Goal: Transaction & Acquisition: Purchase product/service

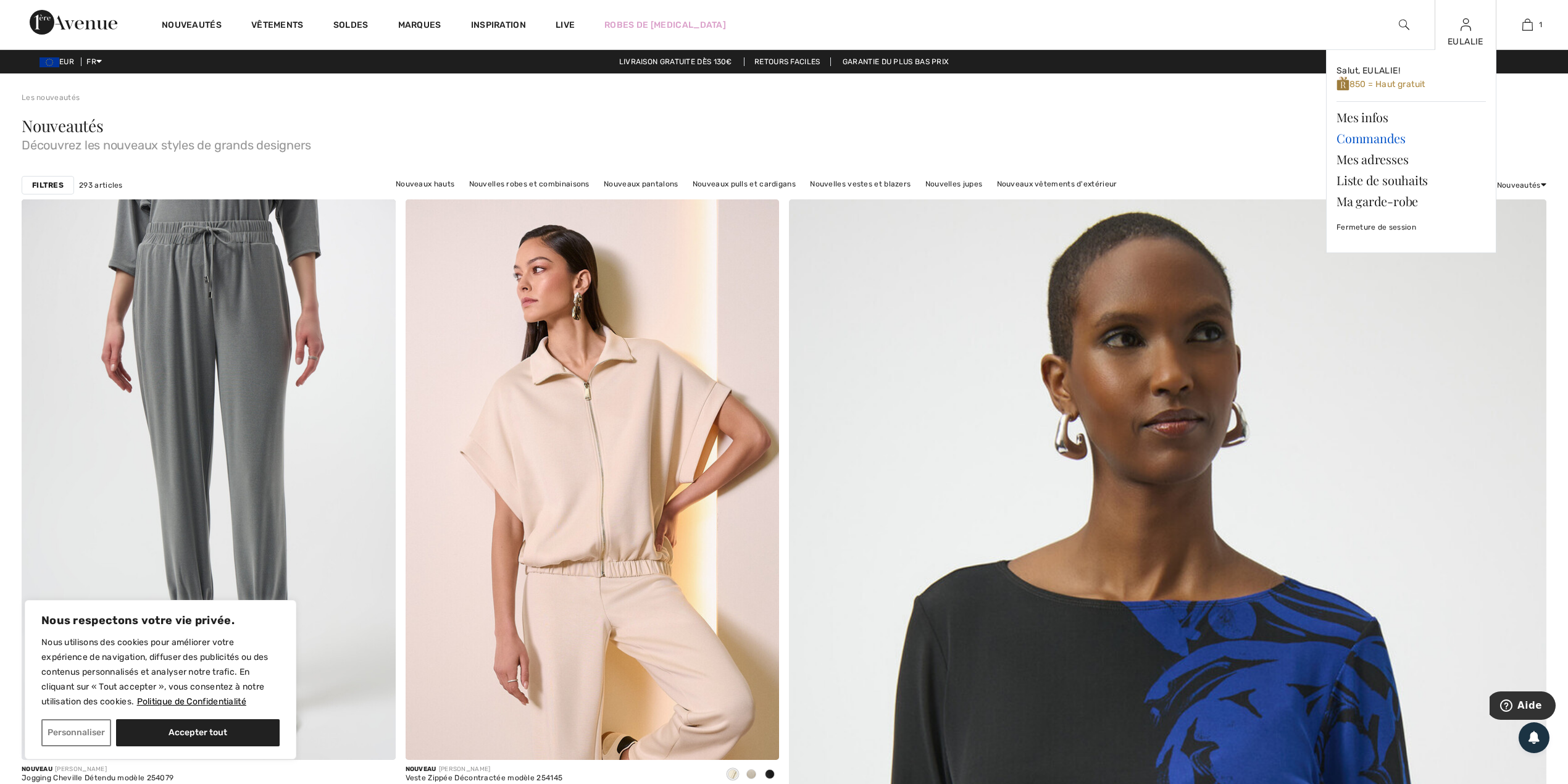
click at [1393, 136] on link "Commandes" at bounding box center [1411, 138] width 150 height 21
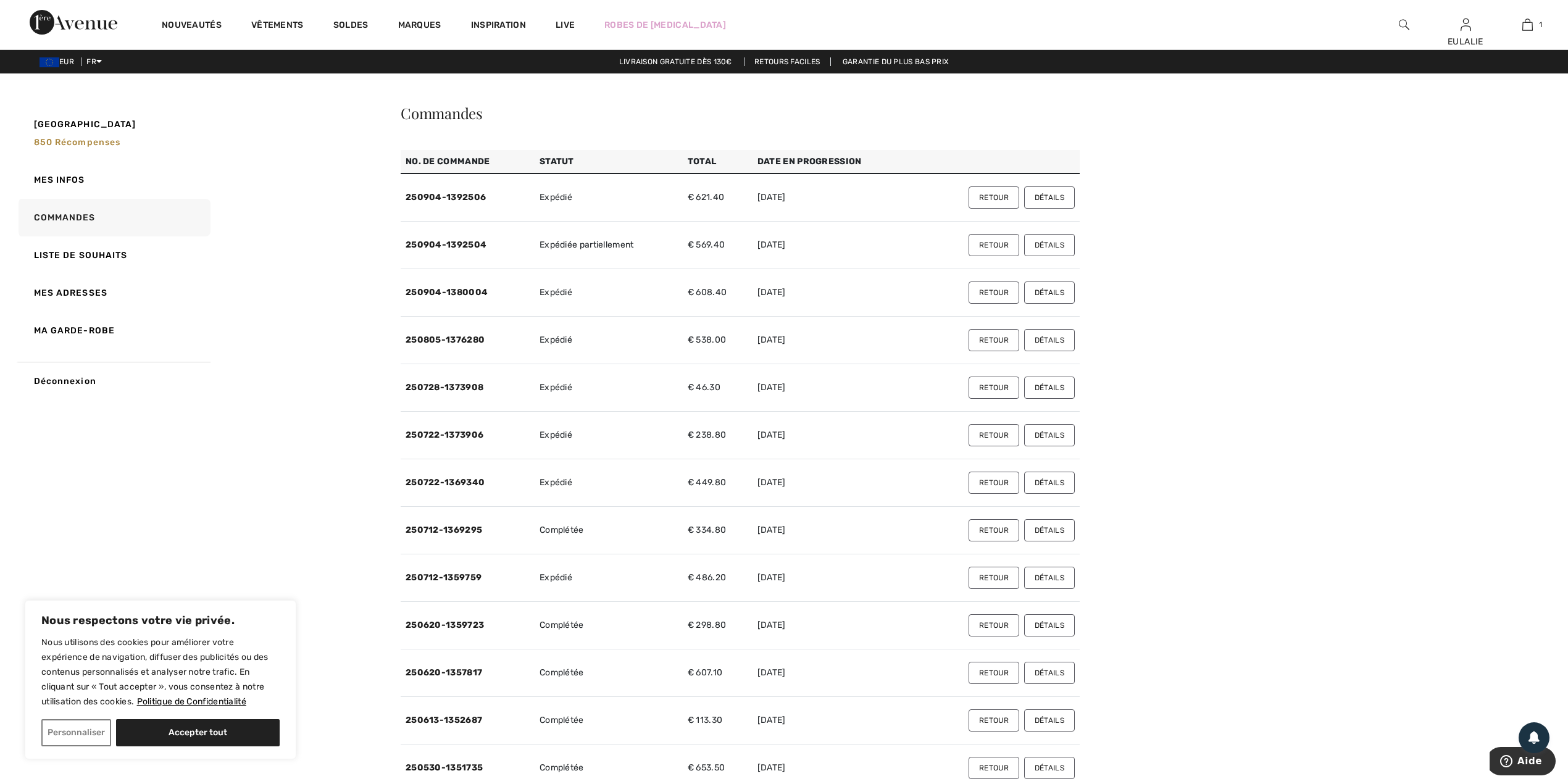
click at [1047, 295] on button "Détails" at bounding box center [1049, 293] width 51 height 23
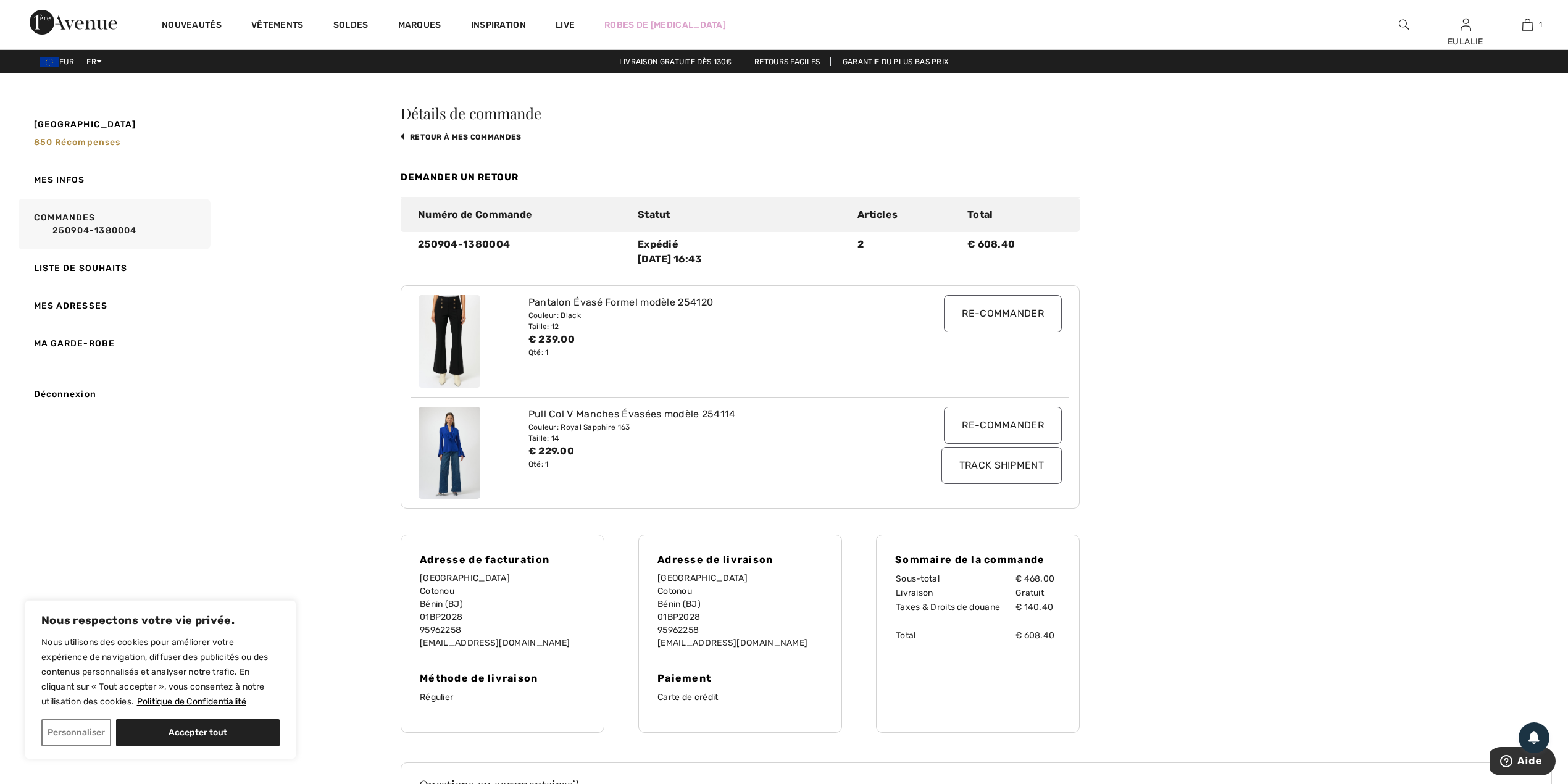
click at [987, 315] on input "Re-commander" at bounding box center [1002, 313] width 118 height 37
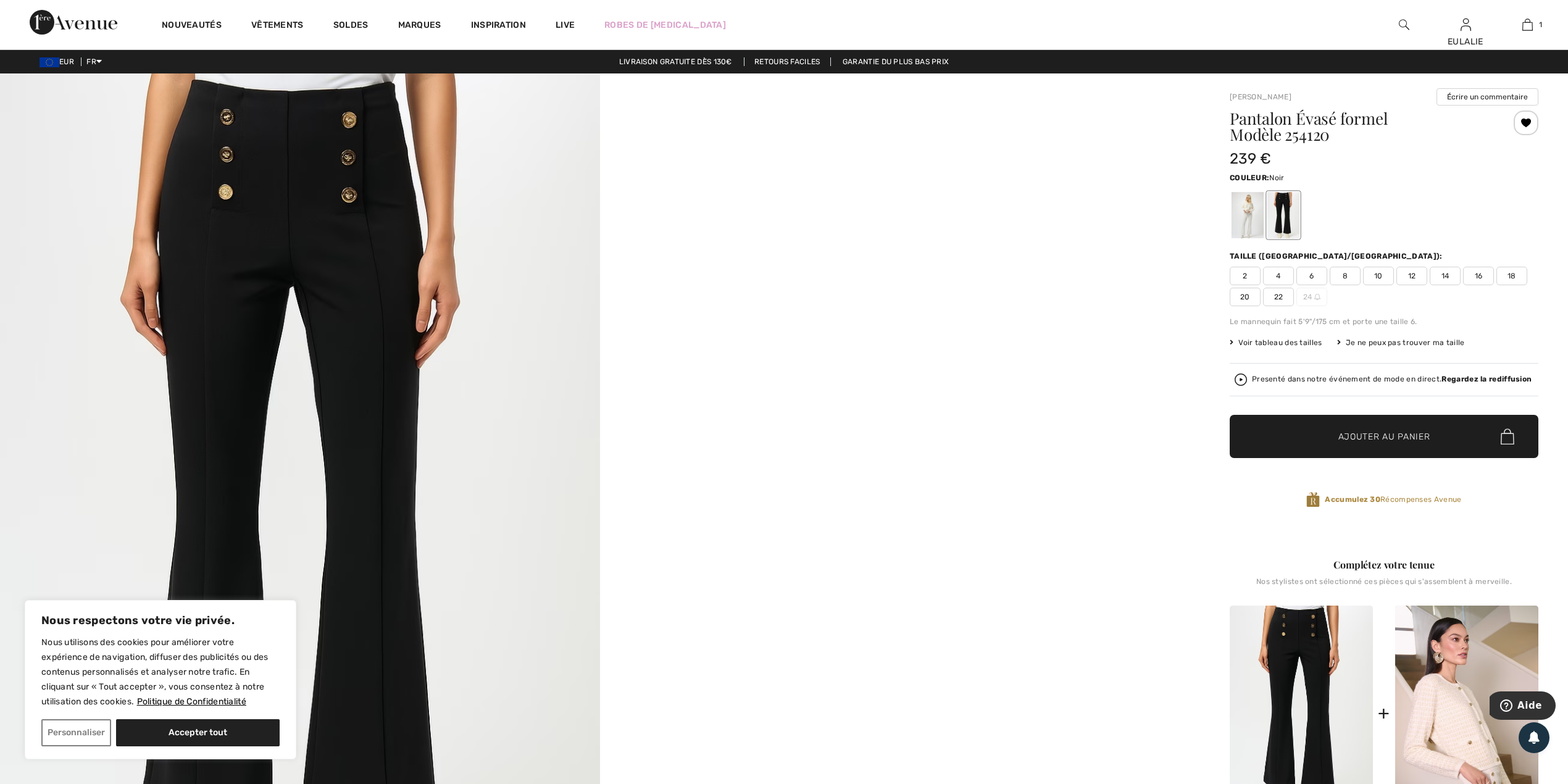
click at [1380, 276] on span "10" at bounding box center [1378, 276] width 31 height 18
click at [1373, 433] on span "Ajouter au panier" at bounding box center [1384, 437] width 92 height 13
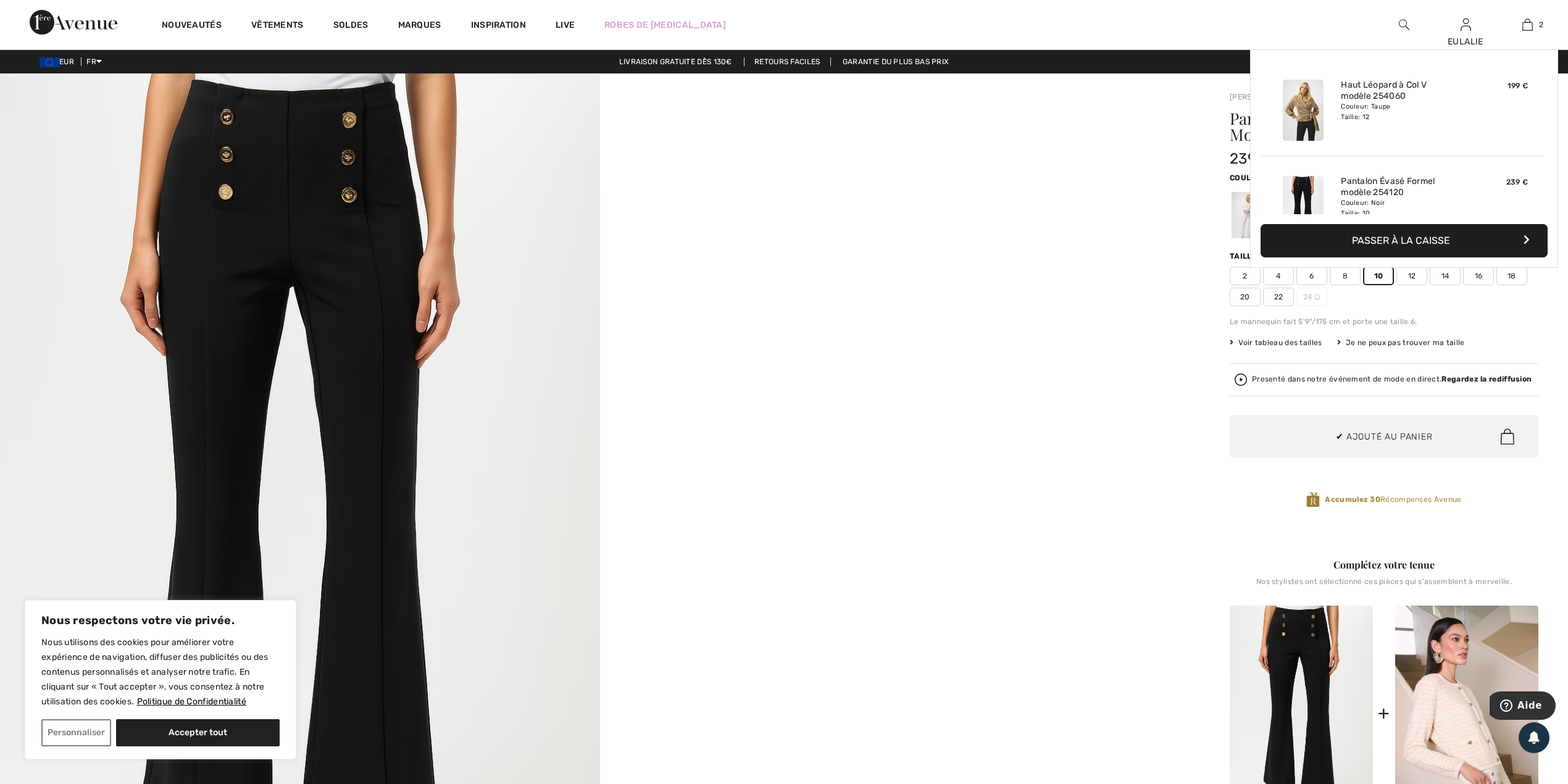
scroll to position [38, 0]
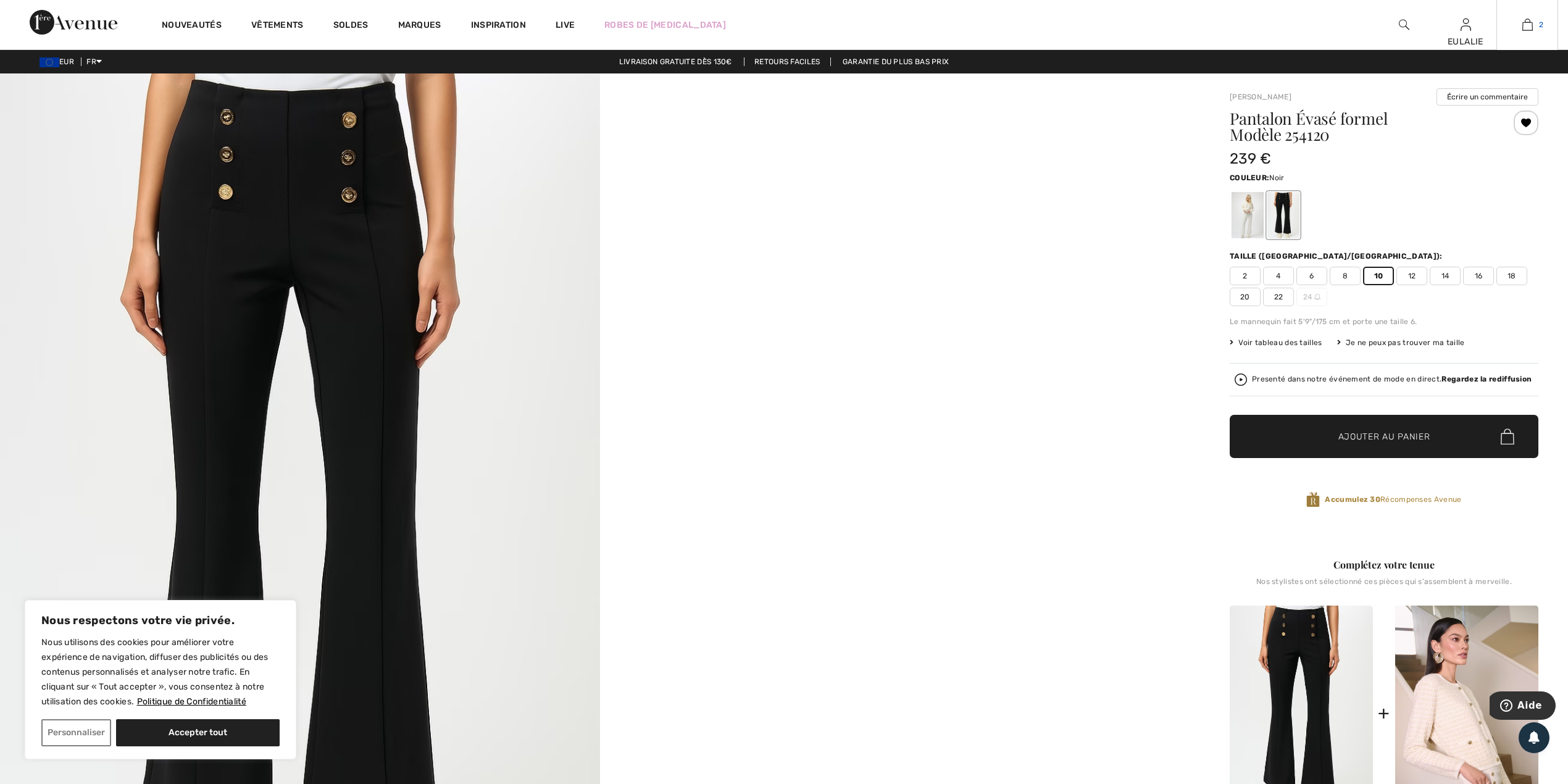
click at [1524, 23] on img at bounding box center [1527, 25] width 11 height 15
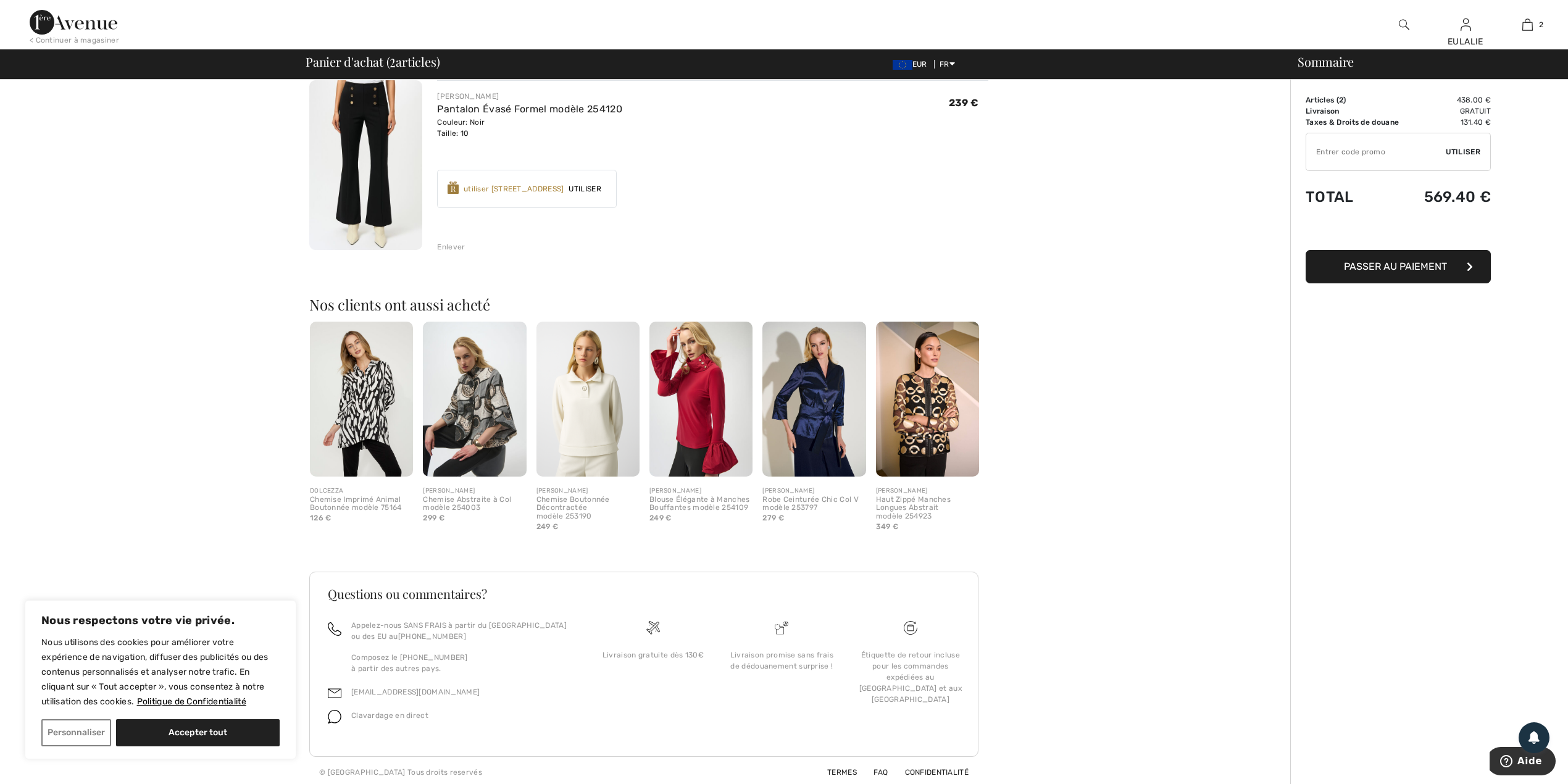
scroll to position [292, 0]
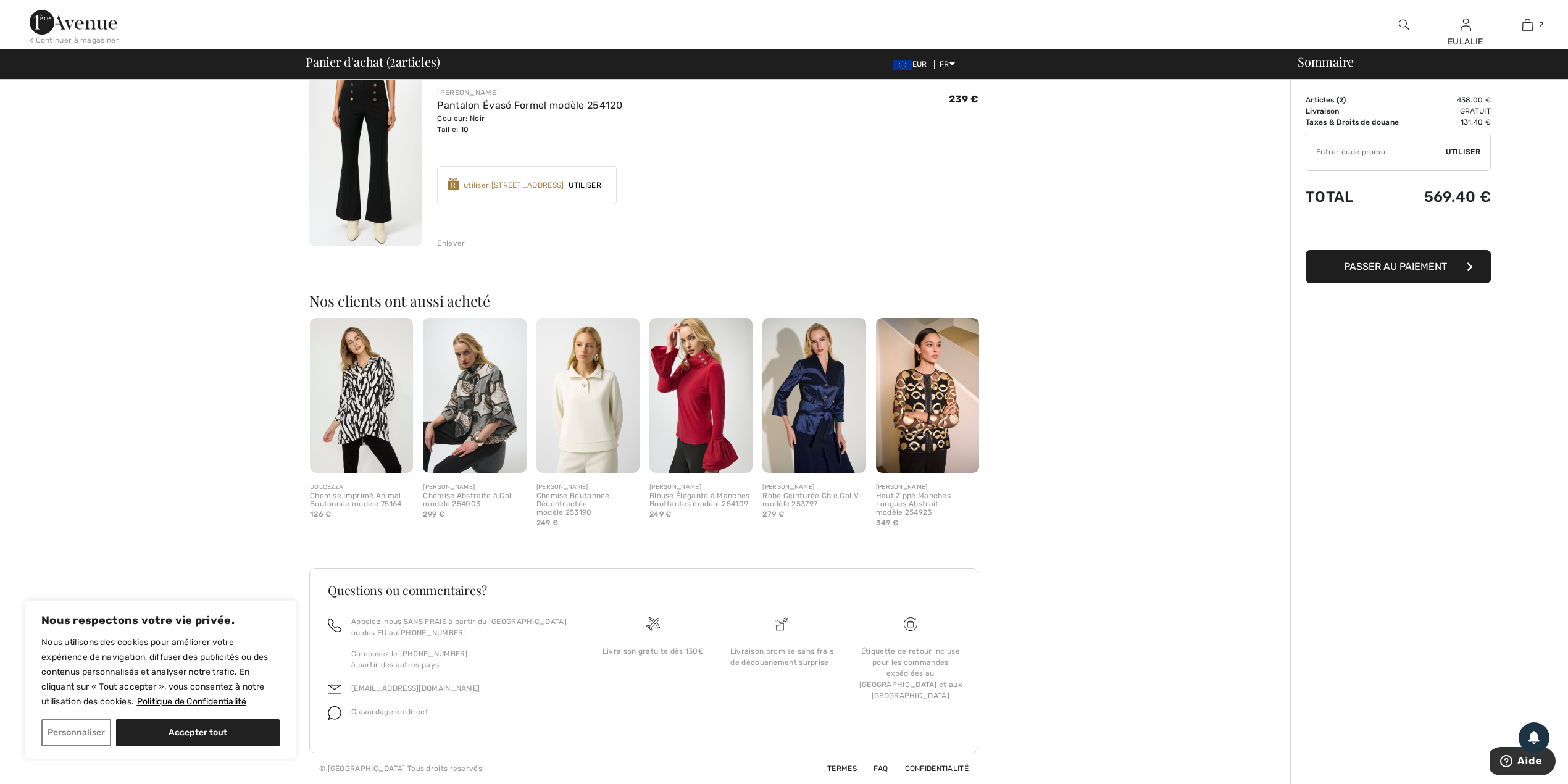
click at [814, 375] on img at bounding box center [814, 395] width 103 height 155
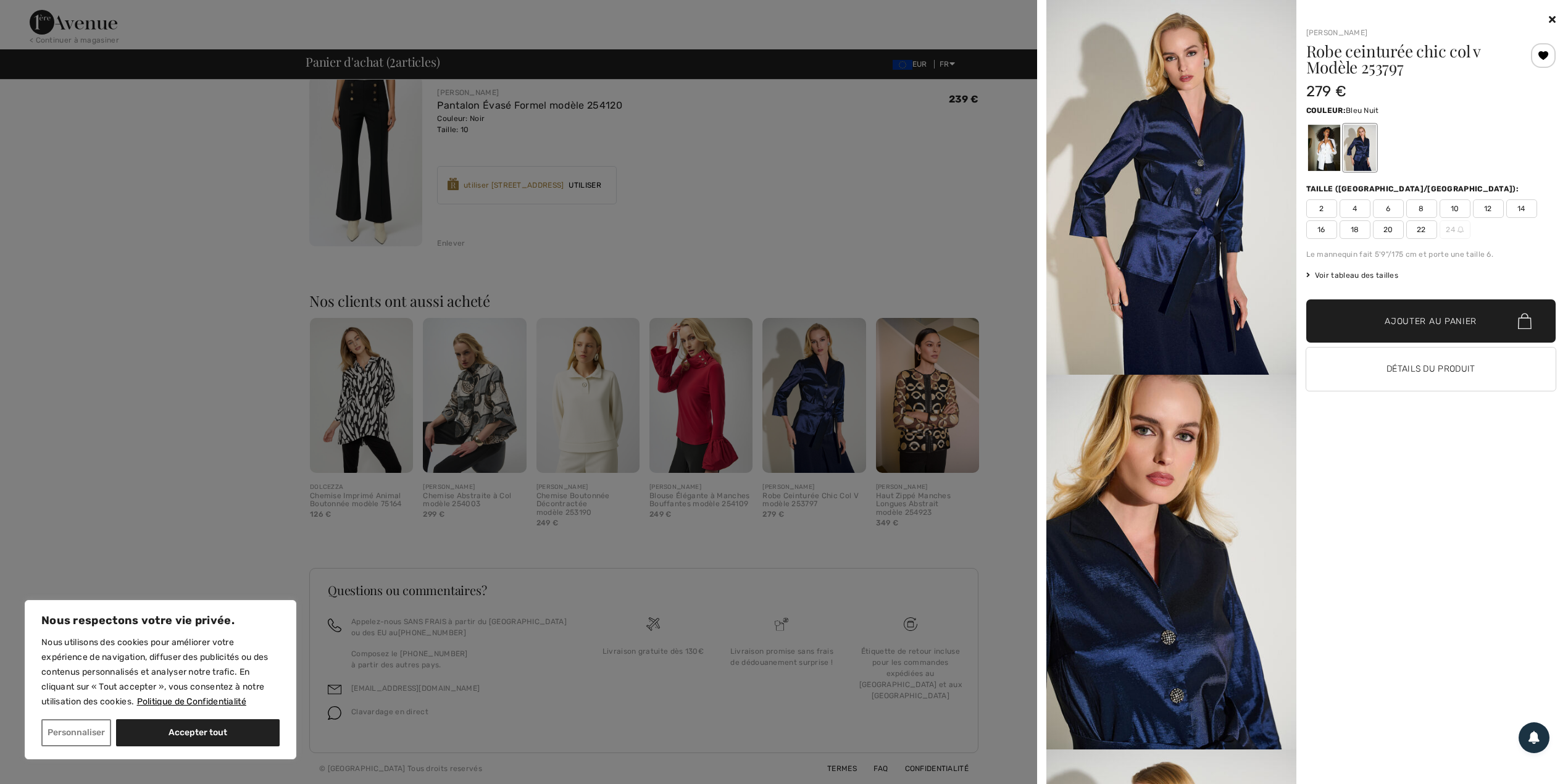
click at [1521, 207] on span "14" at bounding box center [1521, 209] width 31 height 18
click at [1436, 326] on span "Ajouter au panier" at bounding box center [1430, 322] width 92 height 13
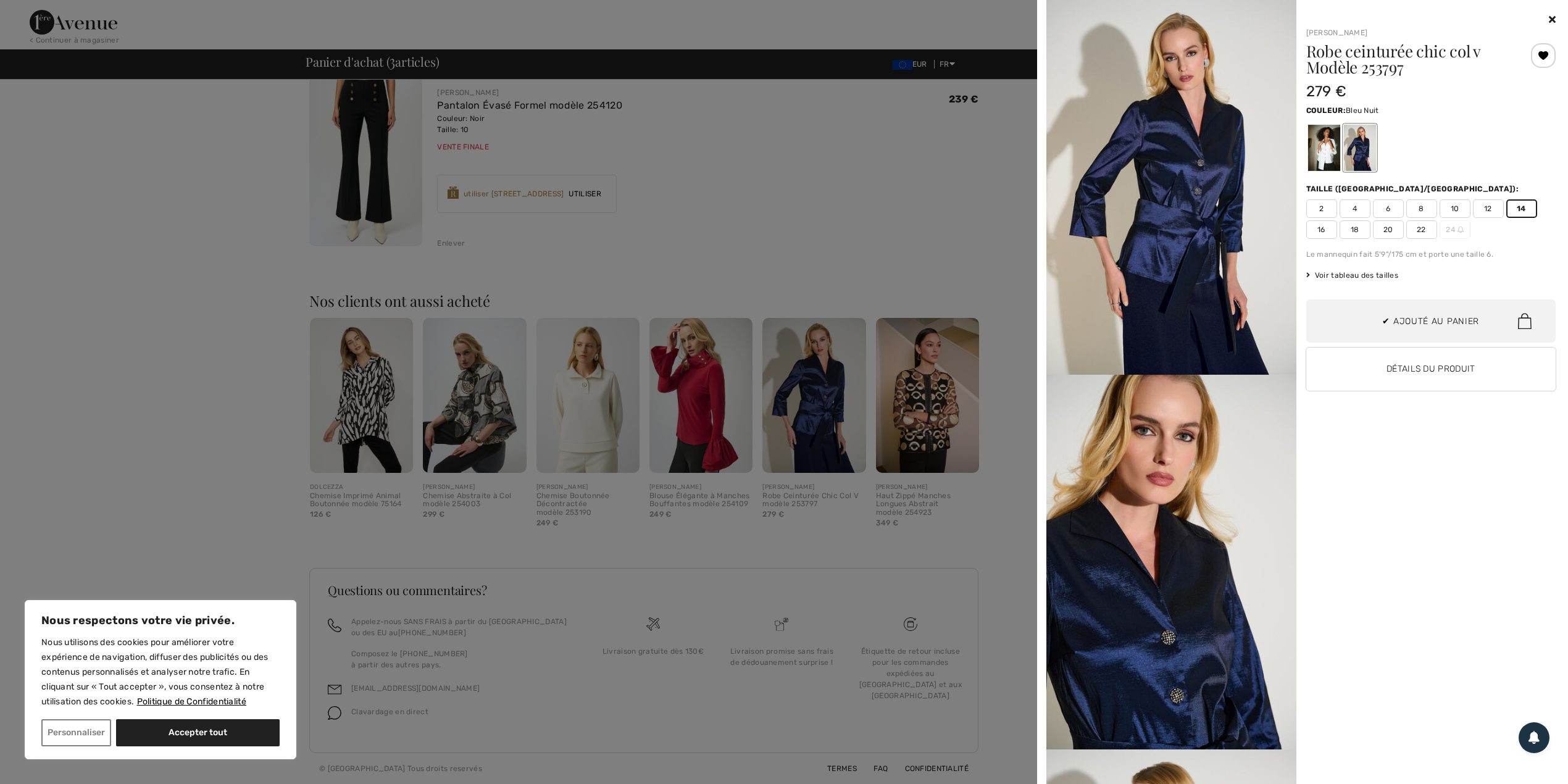
scroll to position [135, 0]
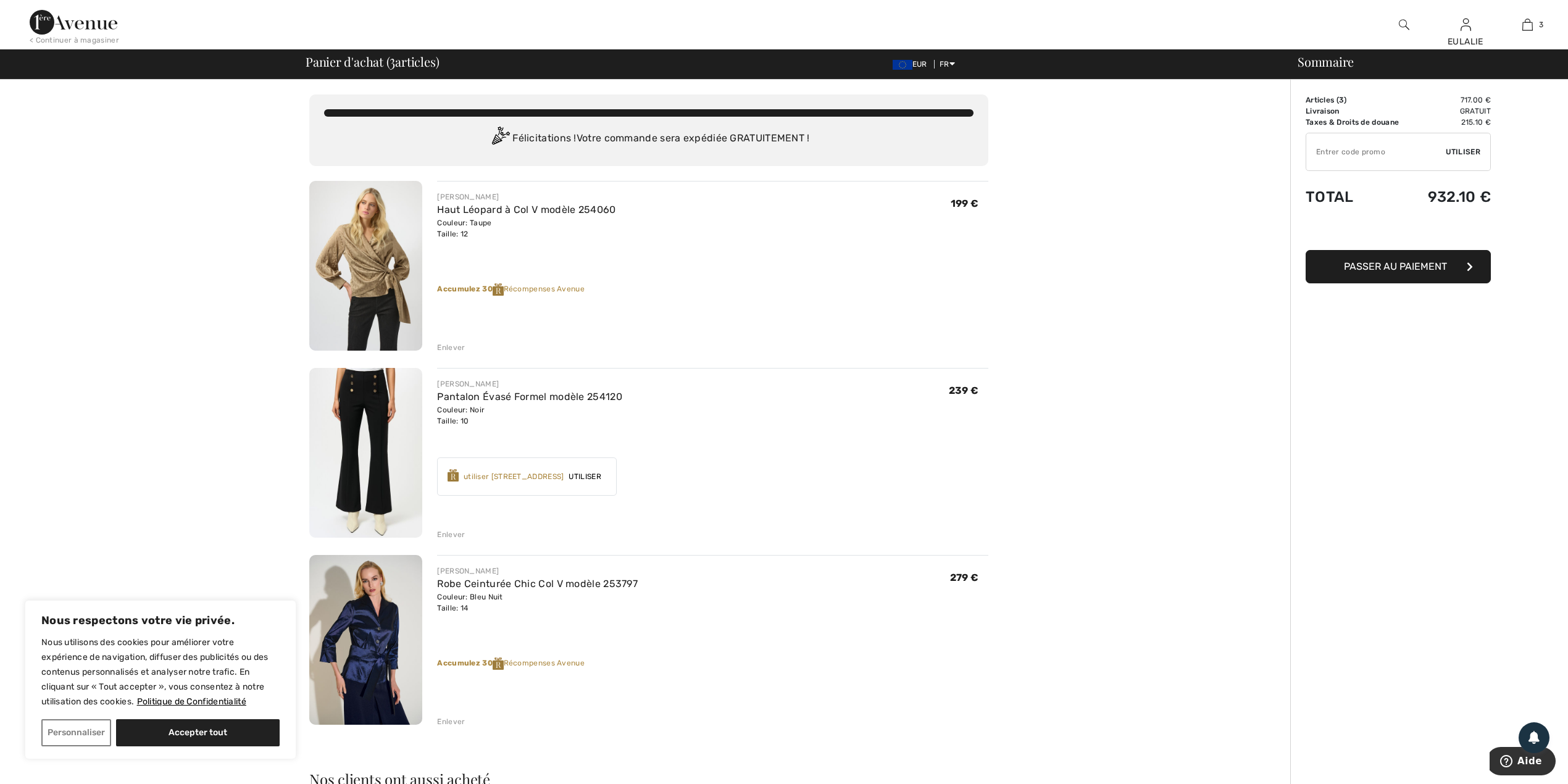
click at [369, 258] on img at bounding box center [365, 265] width 113 height 170
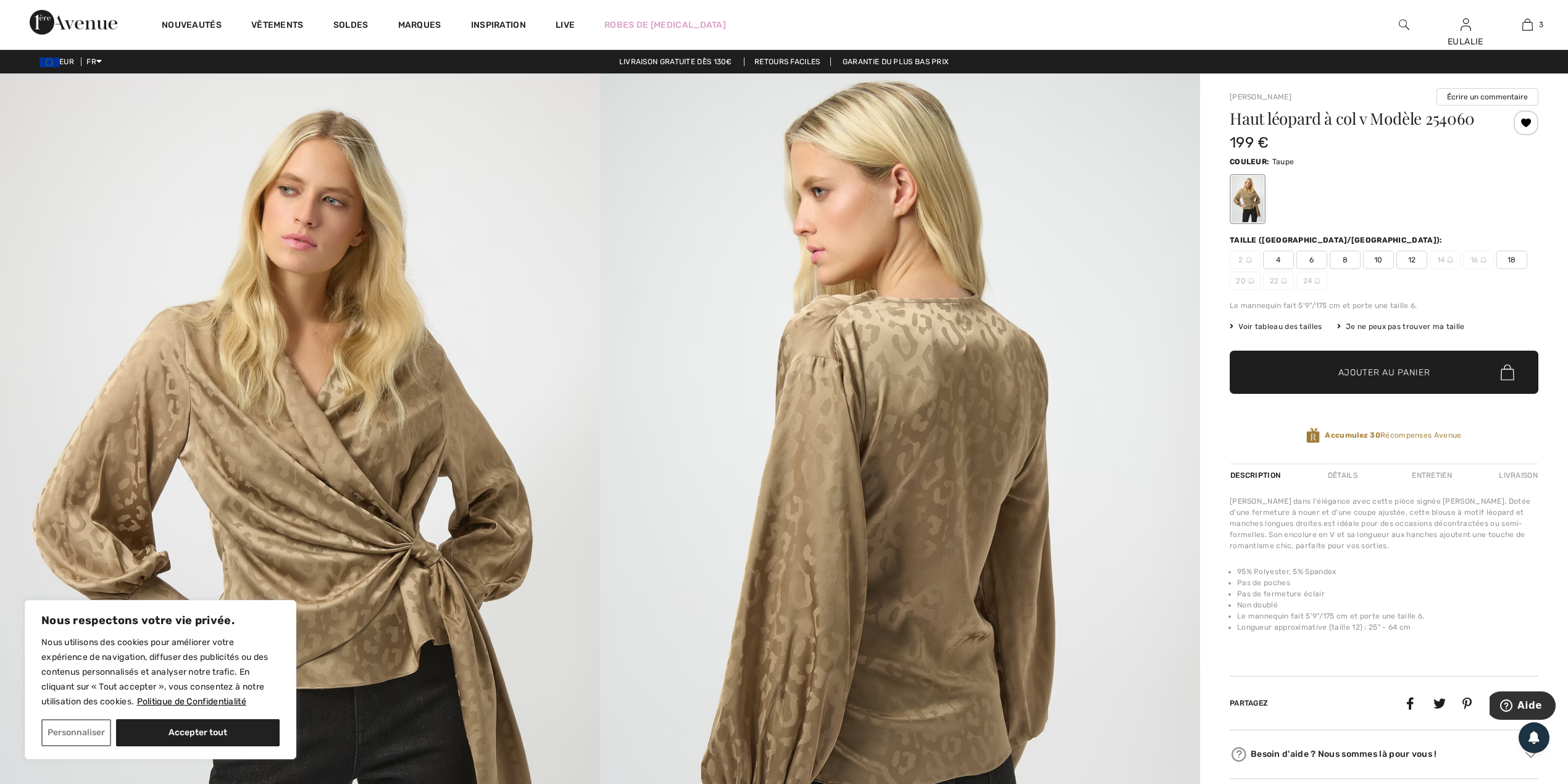
scroll to position [82, 0]
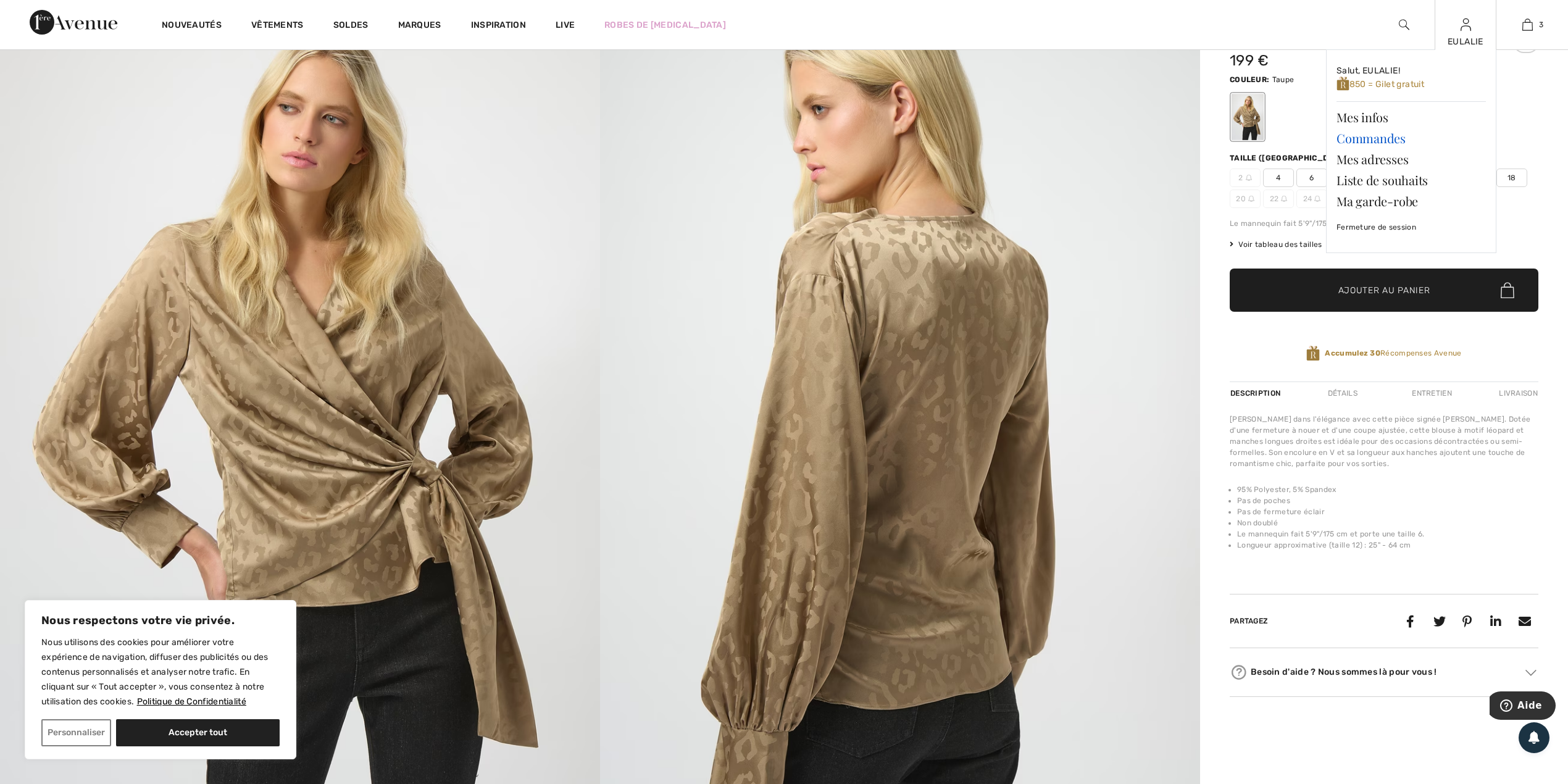
click at [1383, 135] on link "Commandes" at bounding box center [1411, 138] width 150 height 21
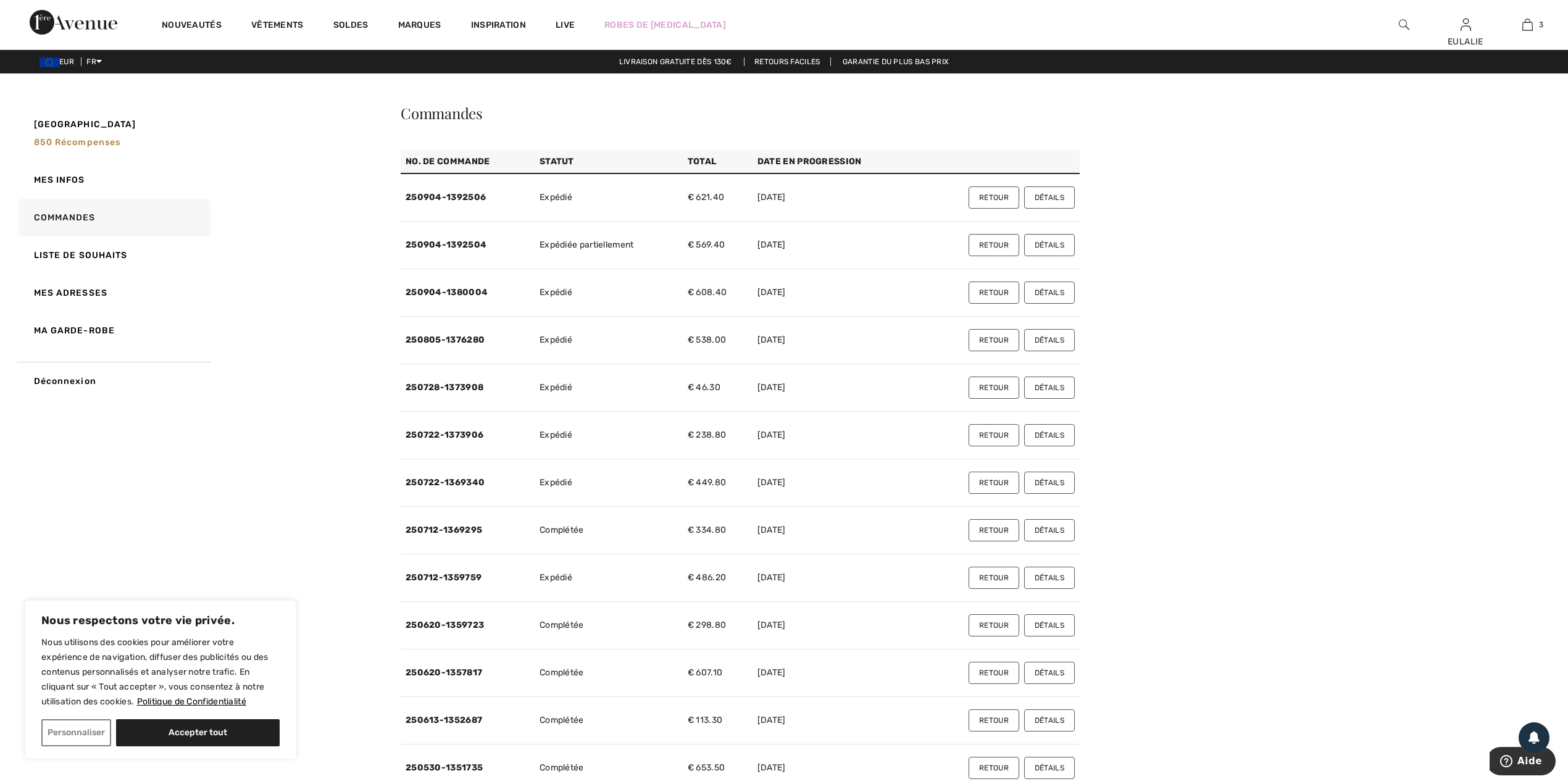
click at [1048, 297] on button "Détails" at bounding box center [1049, 293] width 51 height 23
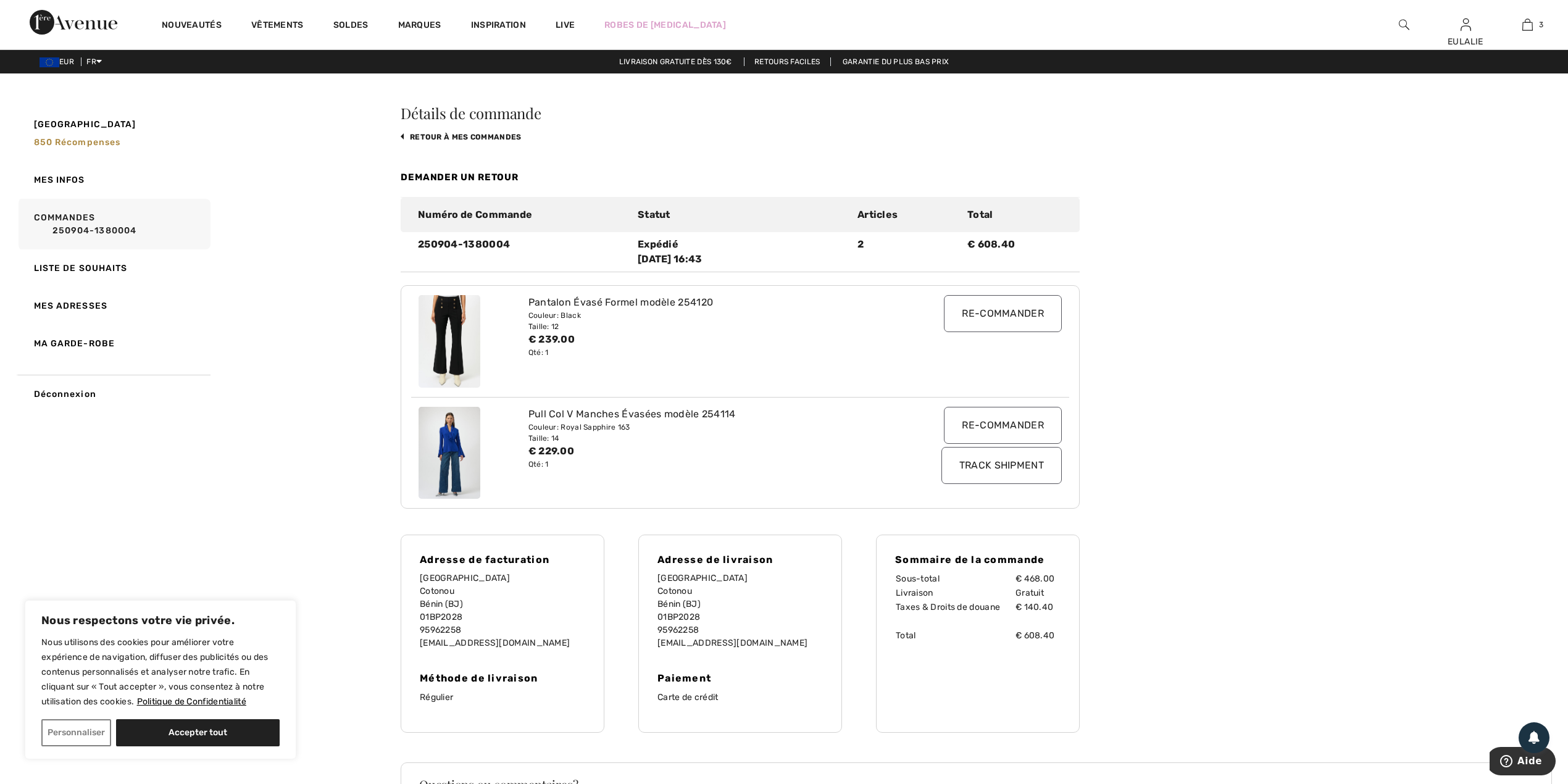
click at [1405, 25] on img at bounding box center [1403, 25] width 11 height 15
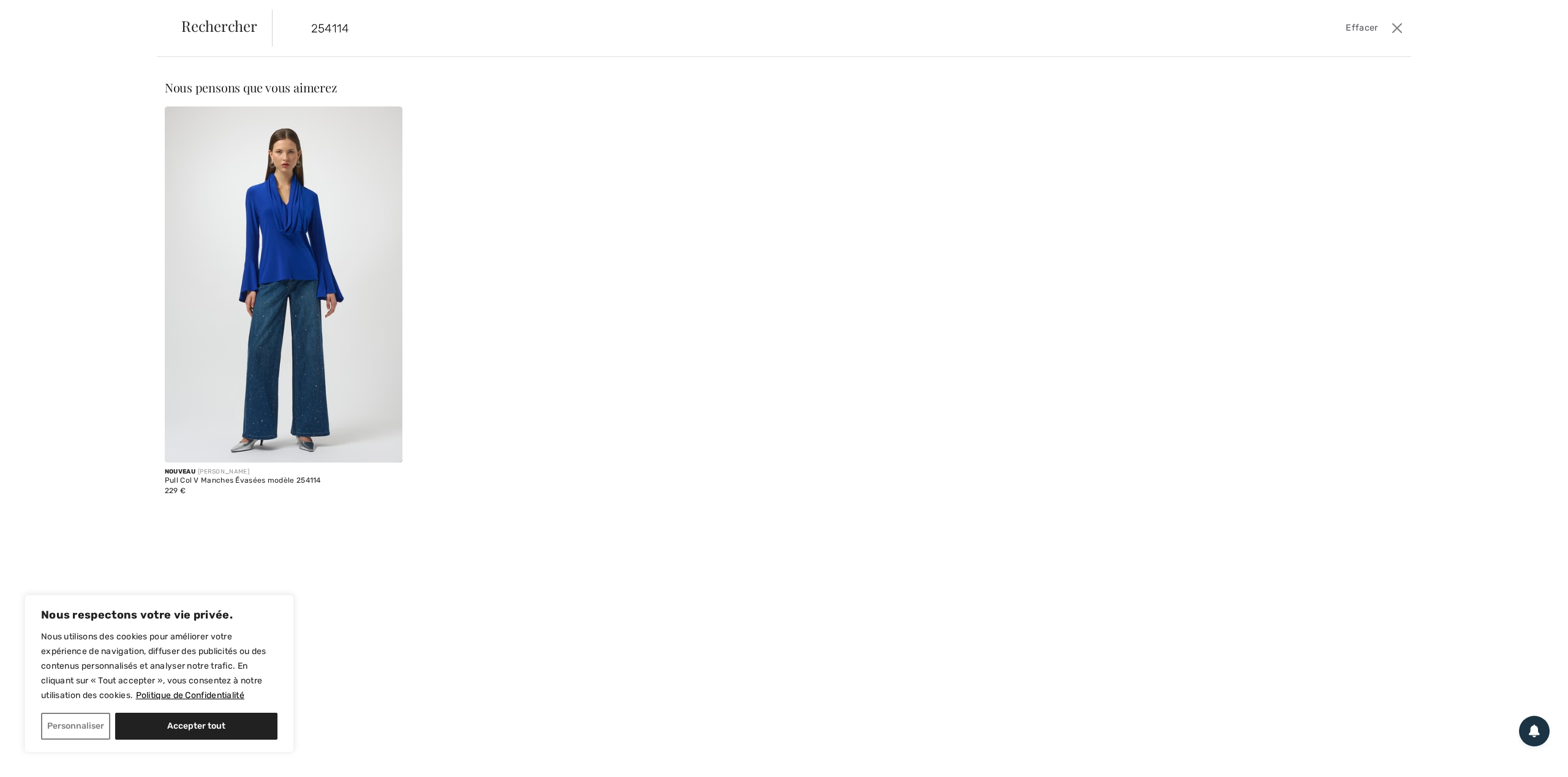
type input "254114"
click at [280, 207] on img at bounding box center [283, 285] width 238 height 356
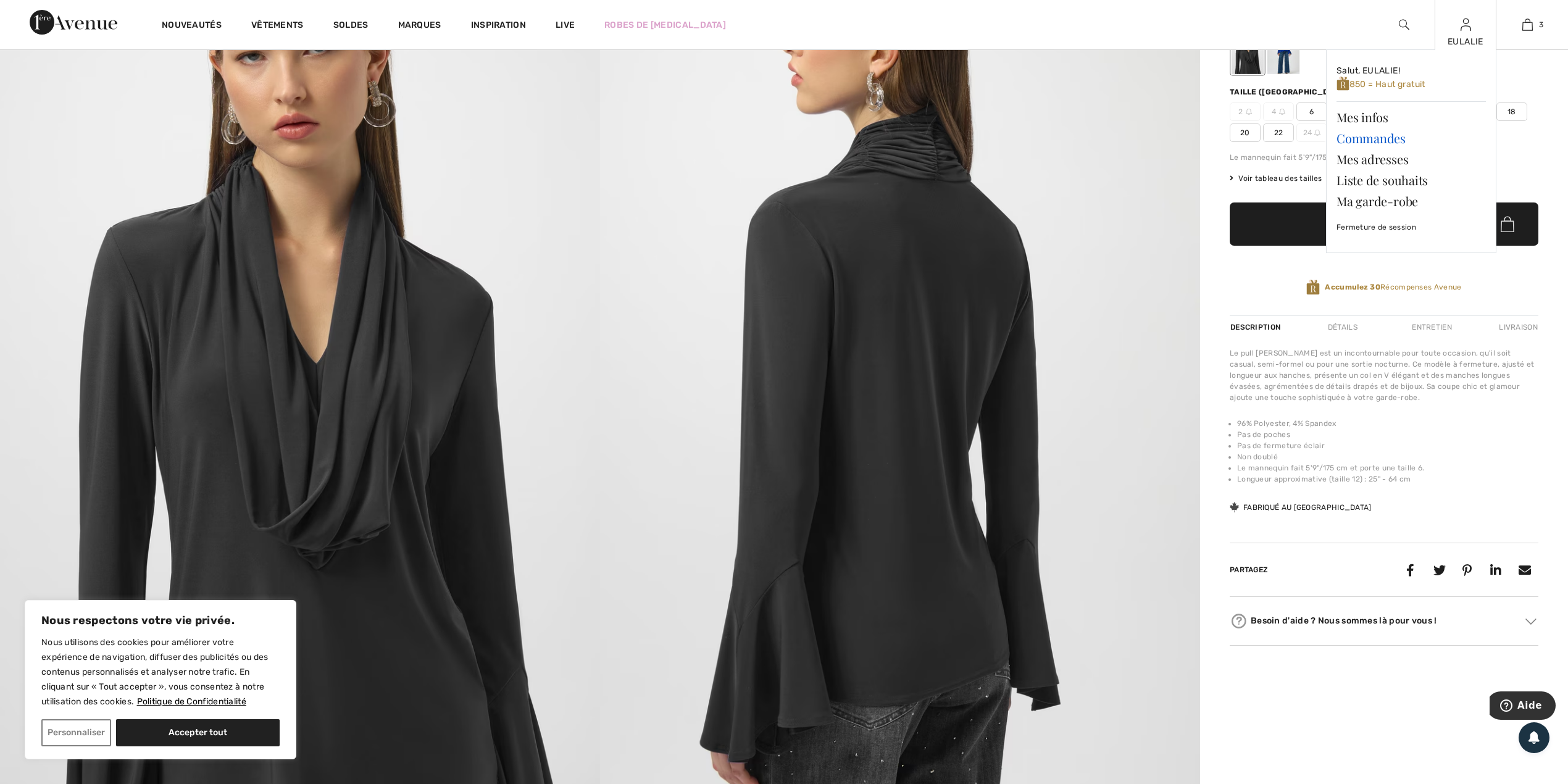
click at [1389, 139] on link "Commandes" at bounding box center [1411, 138] width 150 height 21
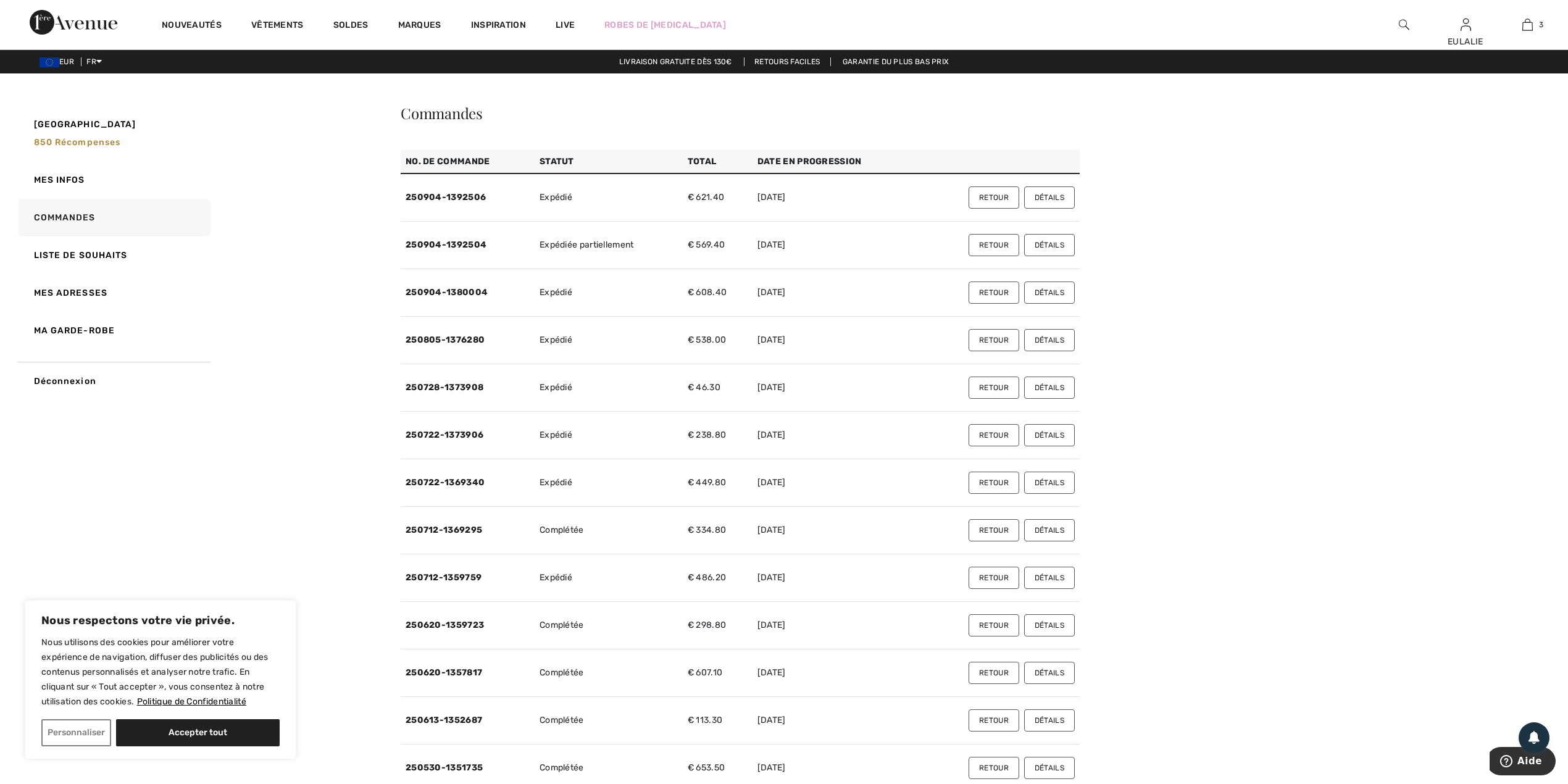
click at [1054, 200] on button "Détails" at bounding box center [1049, 197] width 51 height 23
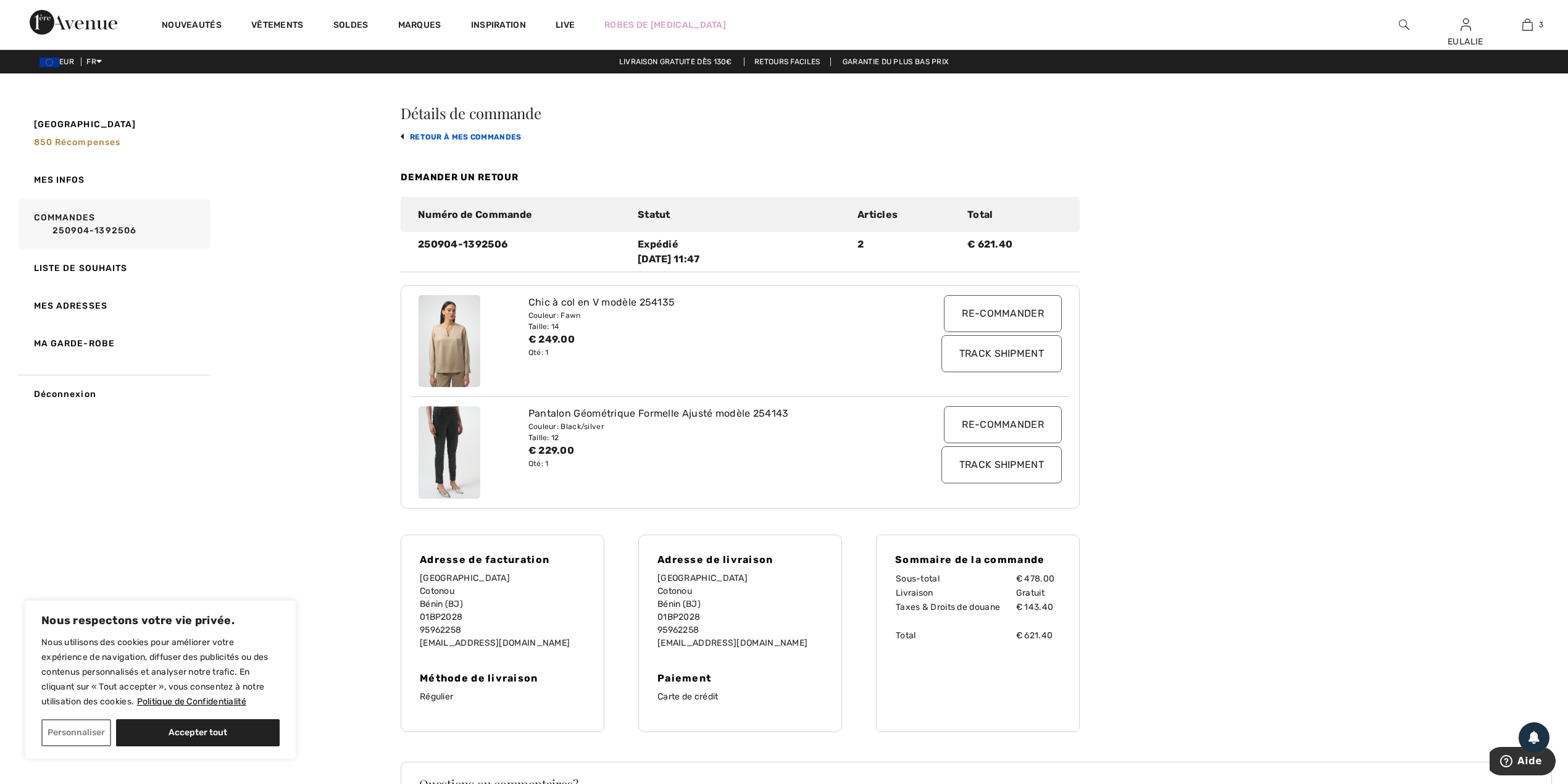
click at [445, 135] on link "retour à mes commandes" at bounding box center [461, 137] width 121 height 8
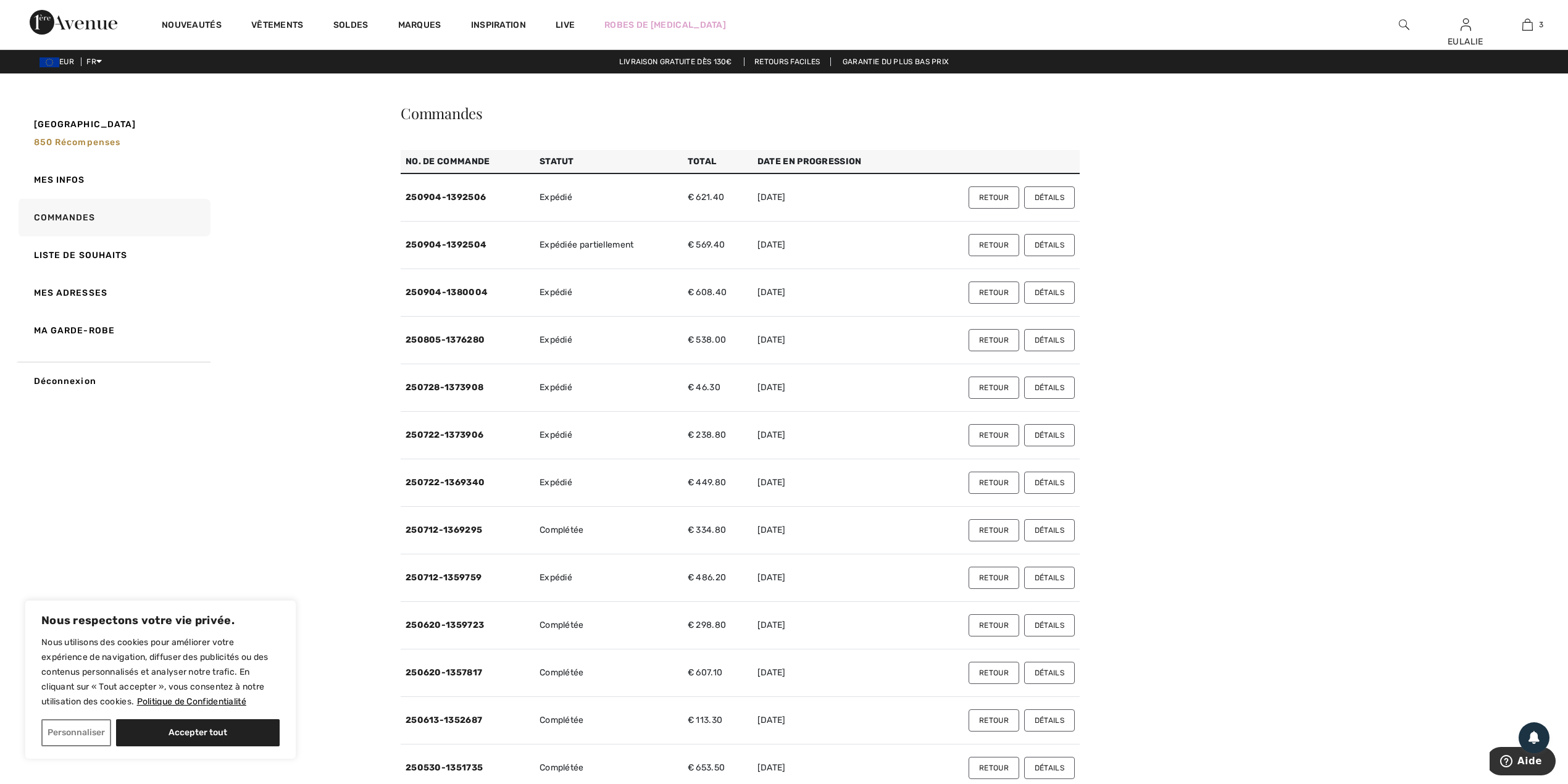
click at [1046, 247] on button "Détails" at bounding box center [1049, 245] width 51 height 23
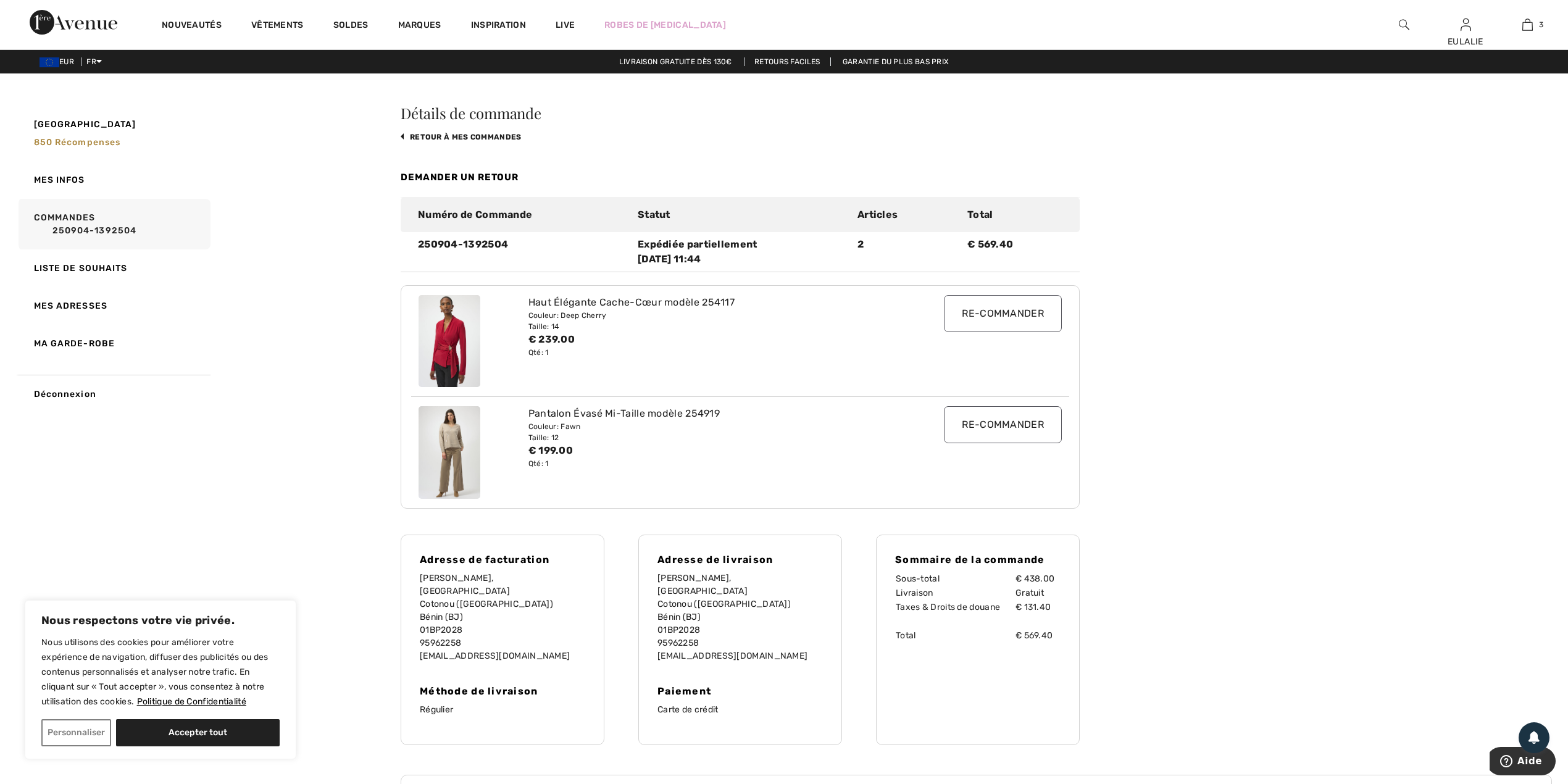
click at [1400, 25] on img at bounding box center [1403, 25] width 11 height 15
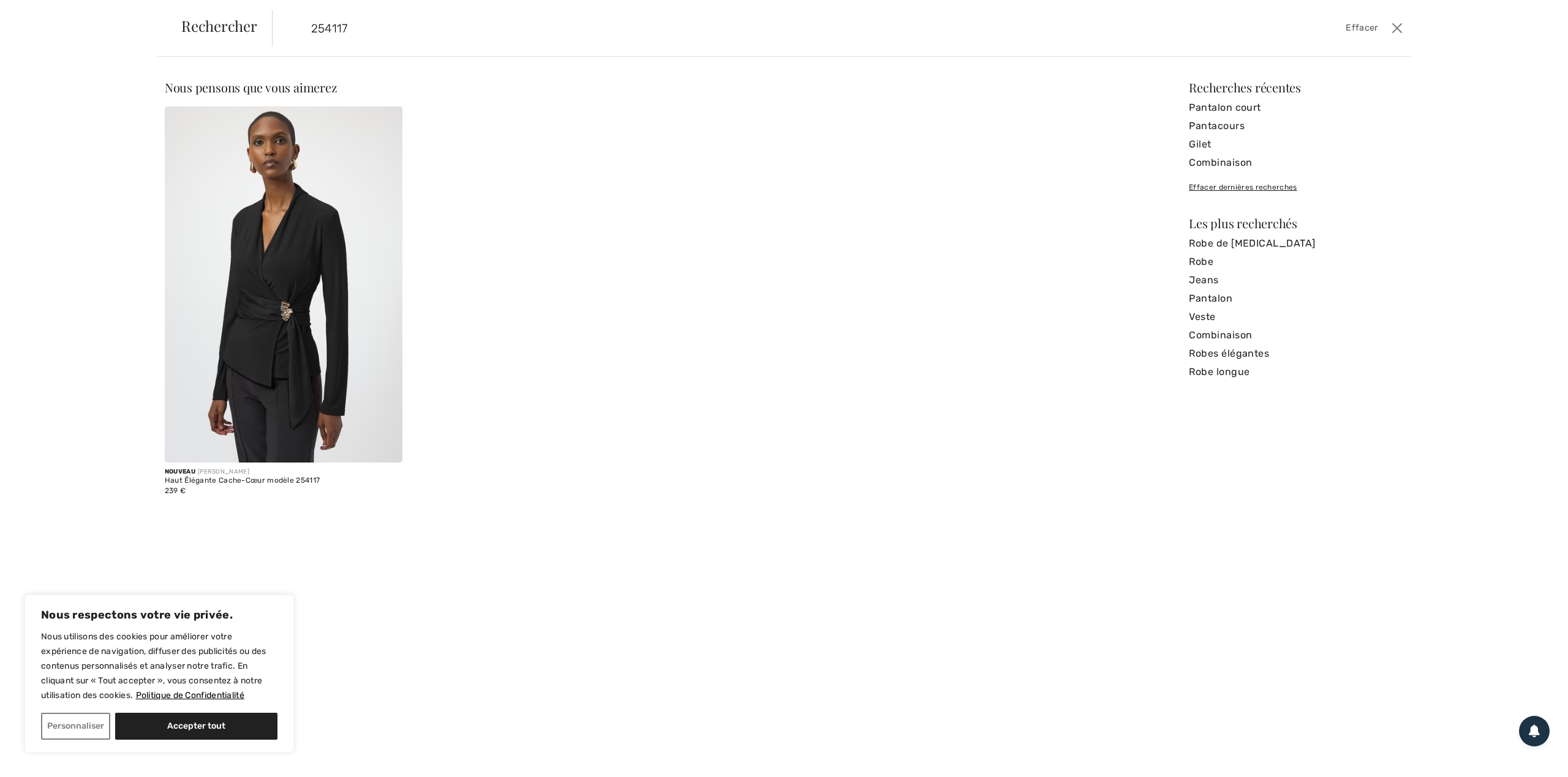
type input "254117"
click at [276, 278] on img at bounding box center [283, 285] width 238 height 356
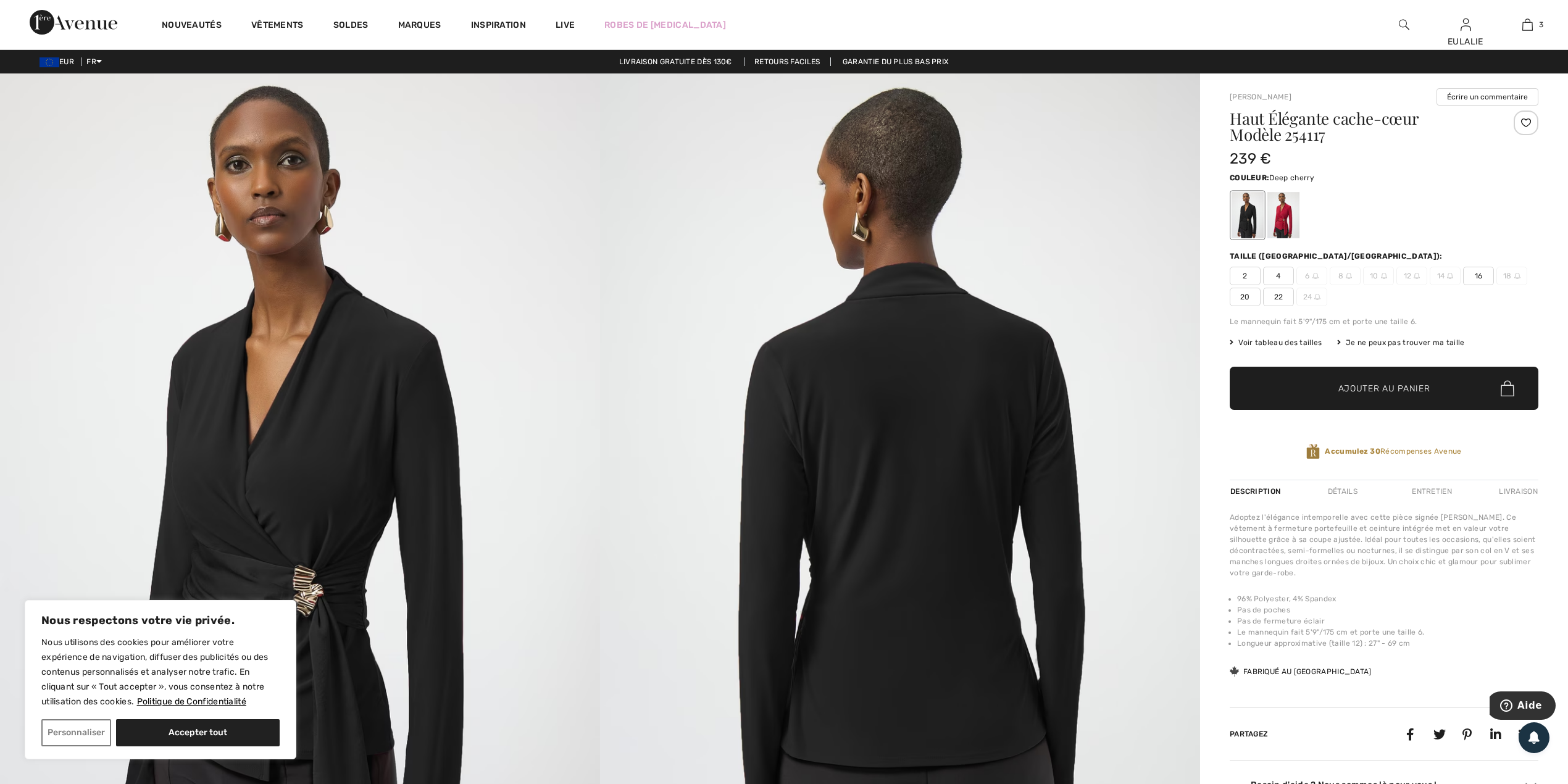
click at [1280, 215] on div at bounding box center [1283, 215] width 32 height 46
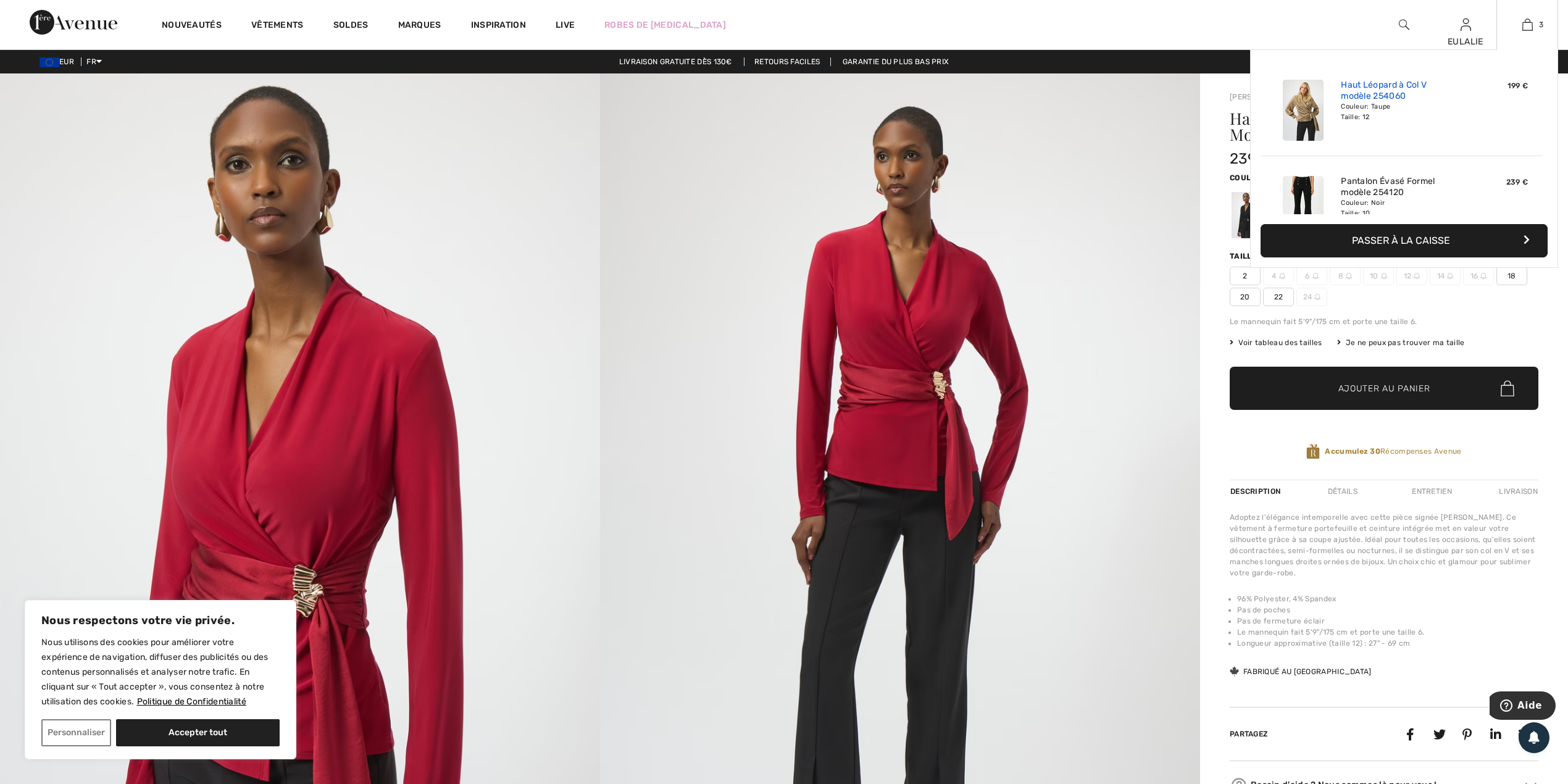
click at [1363, 95] on link "Haut Léopard à Col V modèle 254060" at bounding box center [1402, 90] width 122 height 23
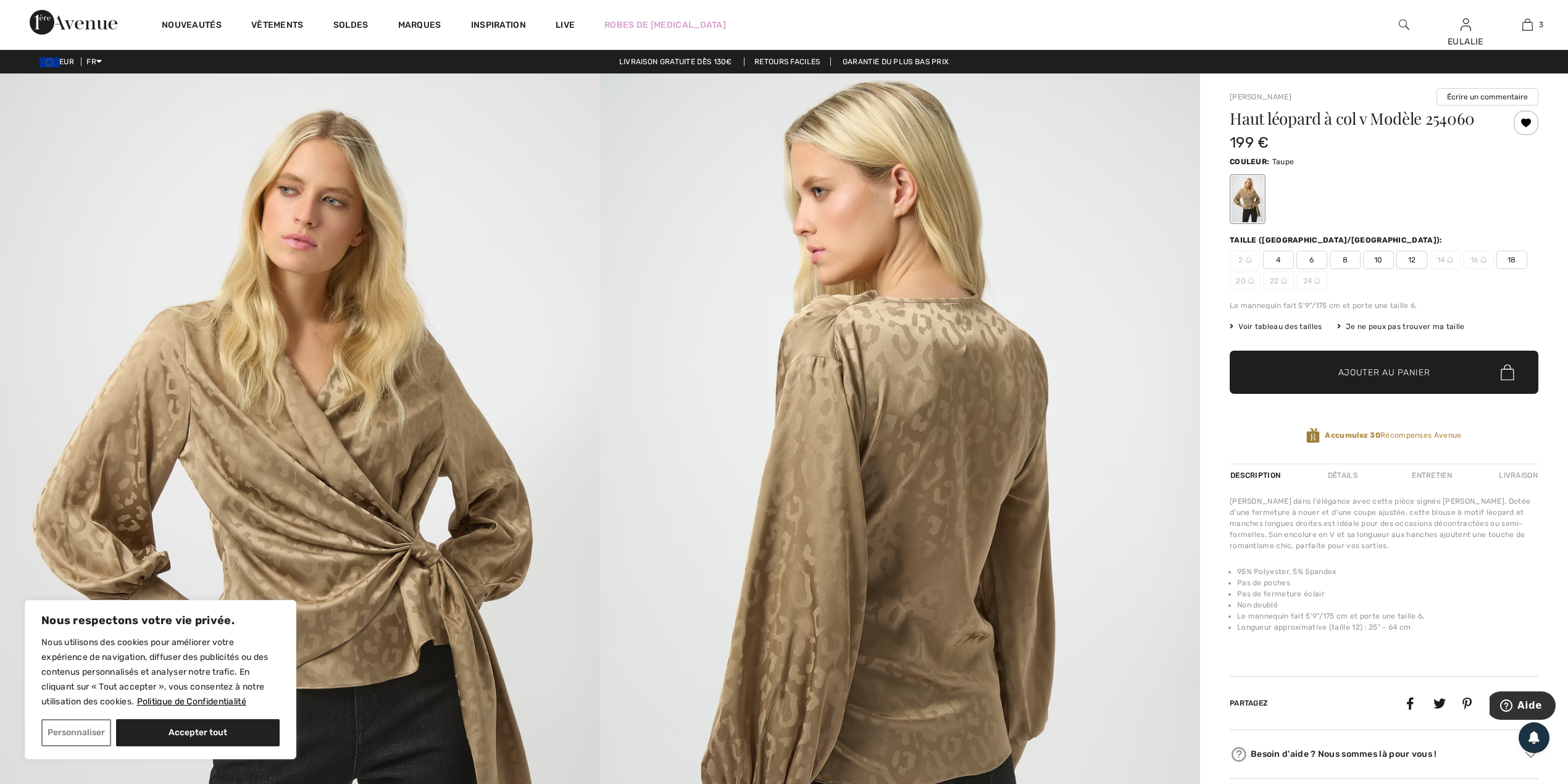
click at [1474, 271] on div "2 4 6 8 10 12 14 16 18 20 22 24" at bounding box center [1383, 270] width 308 height 39
